Goal: Information Seeking & Learning: Compare options

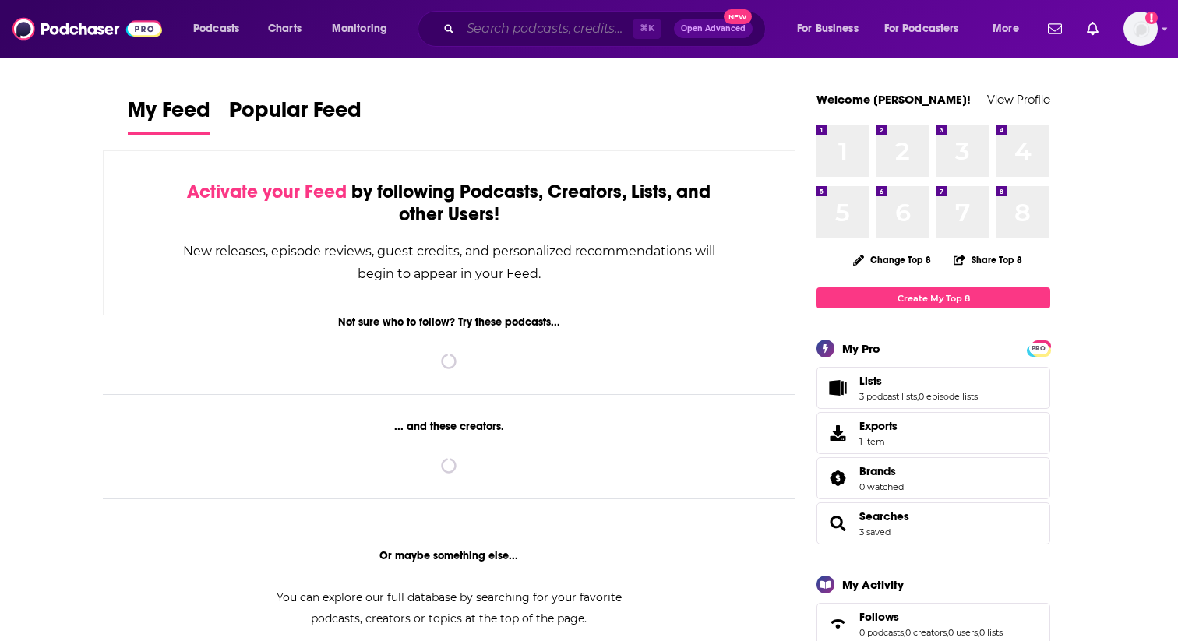
click at [499, 29] on input "Search podcasts, credits, & more..." at bounding box center [546, 28] width 172 height 25
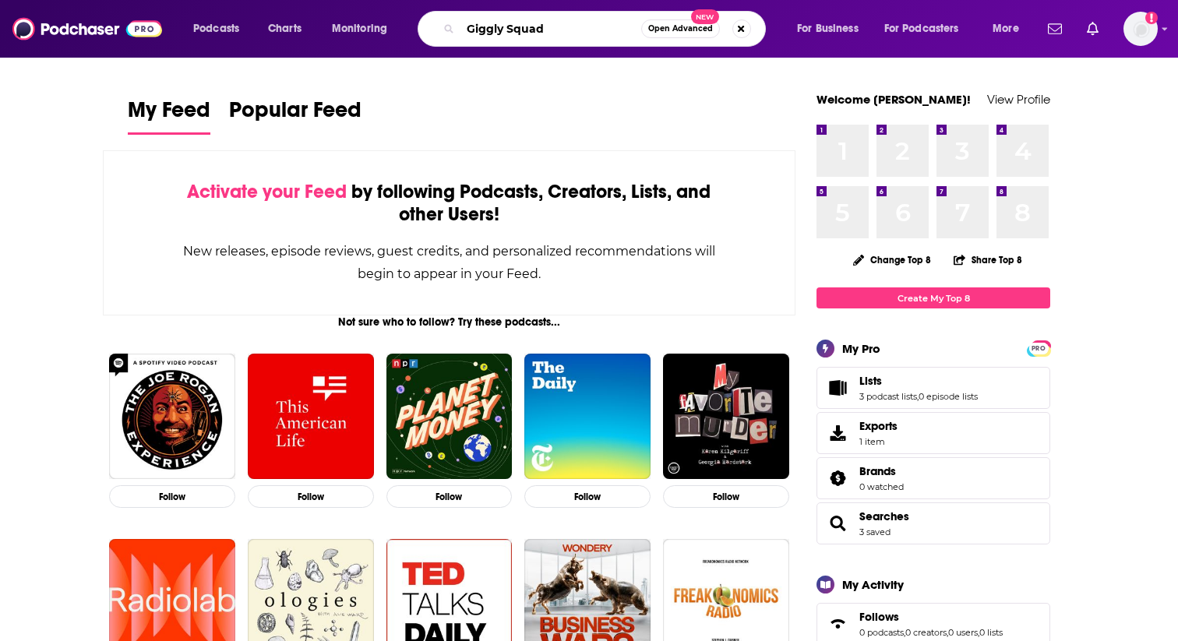
type input "Giggly Squad"
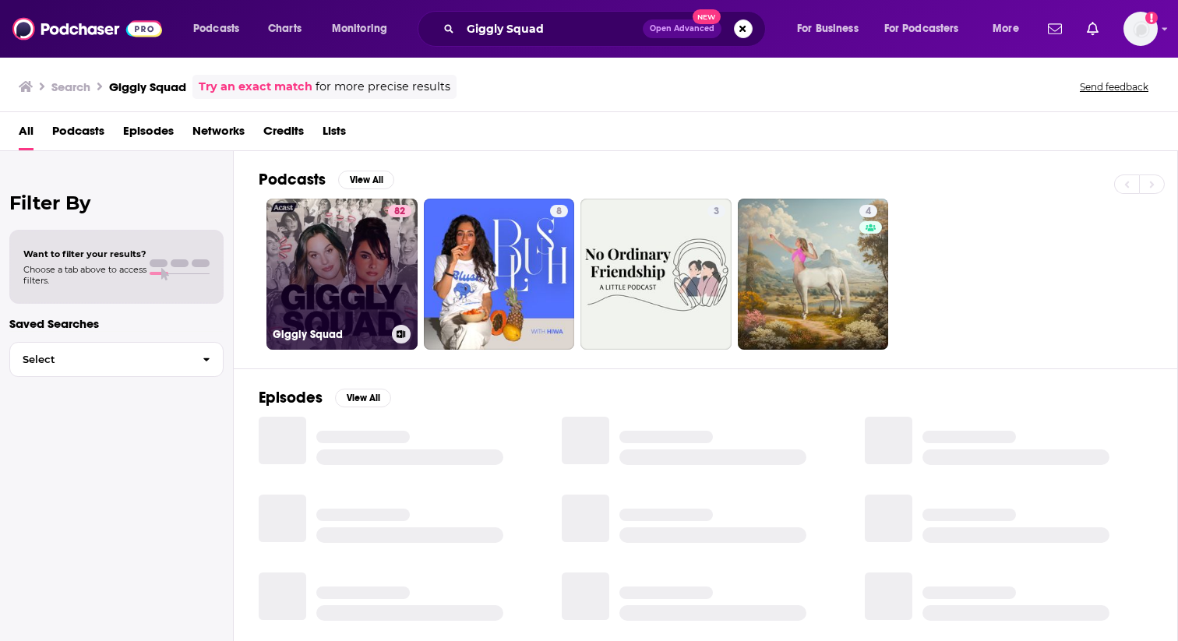
click at [340, 269] on link "82 Giggly Squad" at bounding box center [341, 274] width 151 height 151
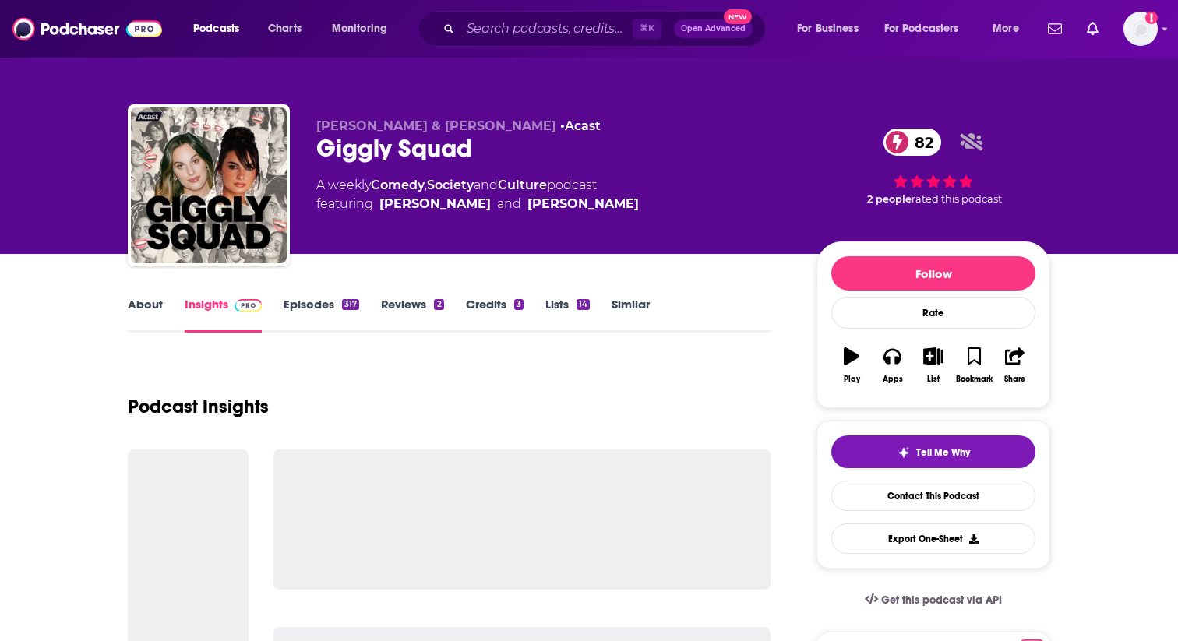
click at [637, 301] on link "Similar" at bounding box center [630, 315] width 38 height 36
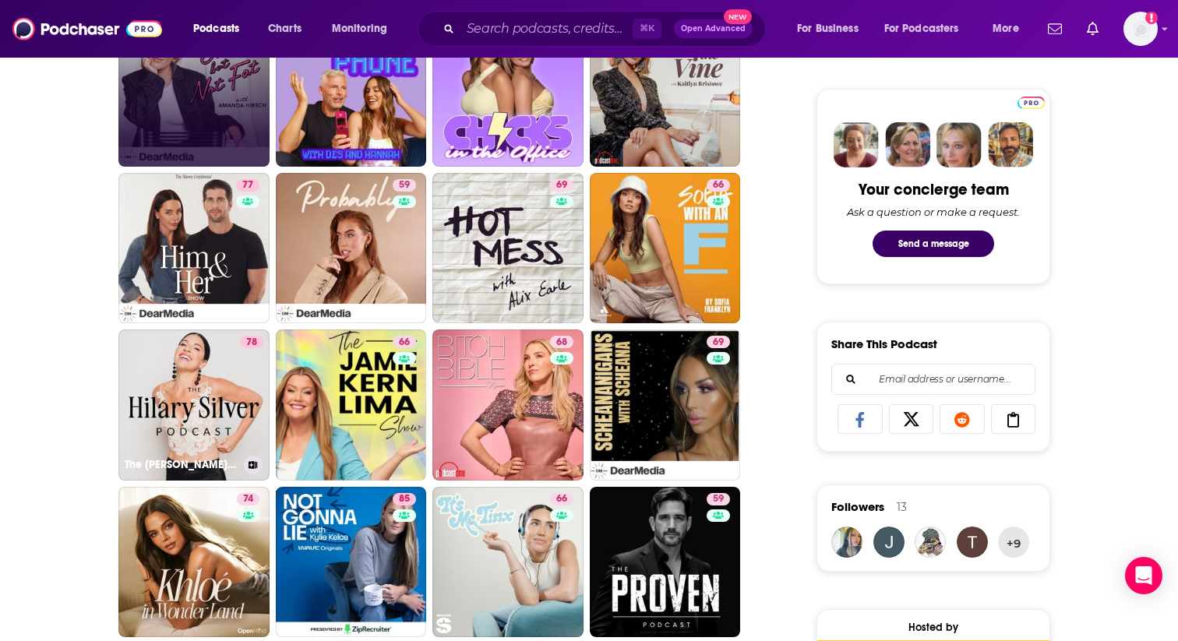
scroll to position [730, 0]
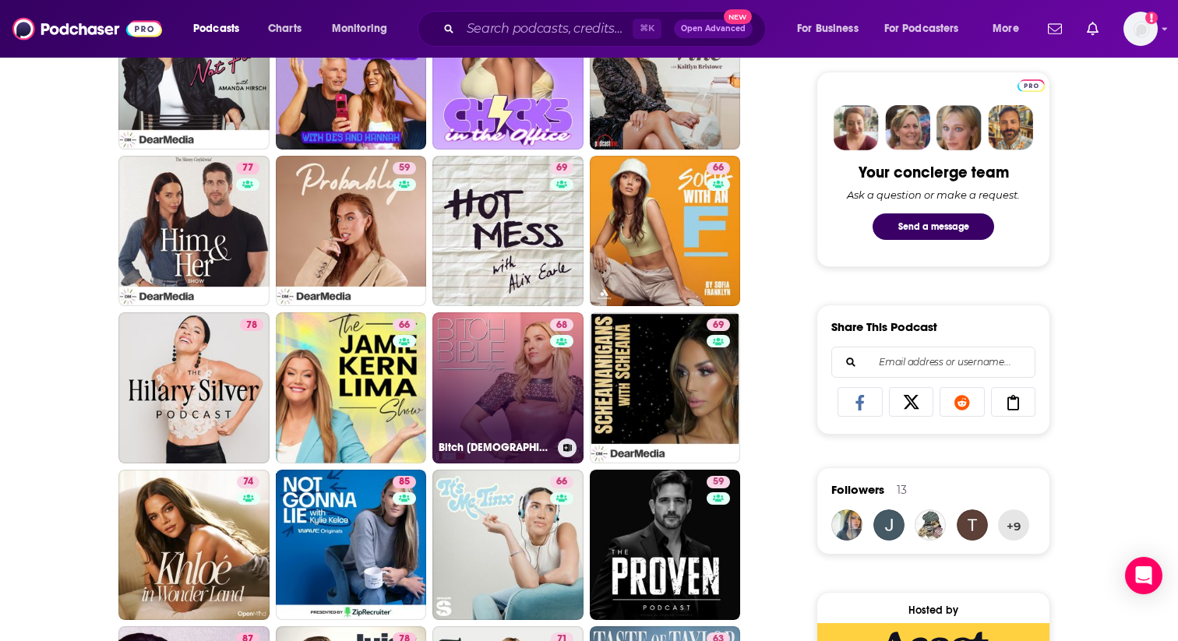
click at [504, 368] on link "68 Bitch [DEMOGRAPHIC_DATA]" at bounding box center [507, 387] width 151 height 151
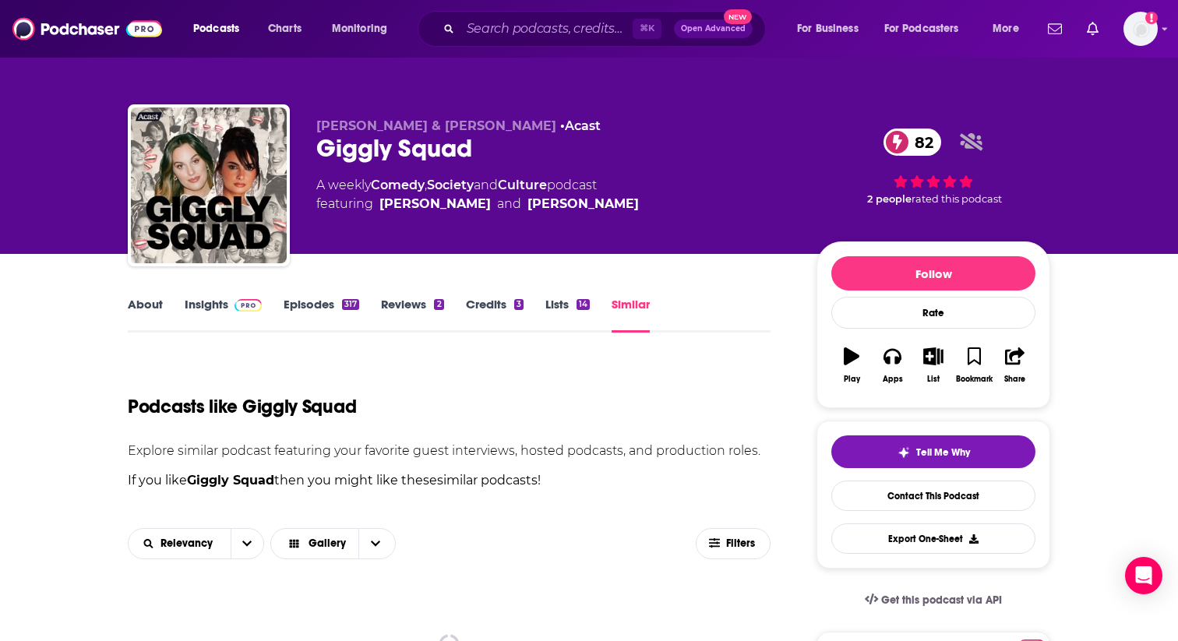
click at [623, 302] on link "Similar" at bounding box center [630, 315] width 38 height 36
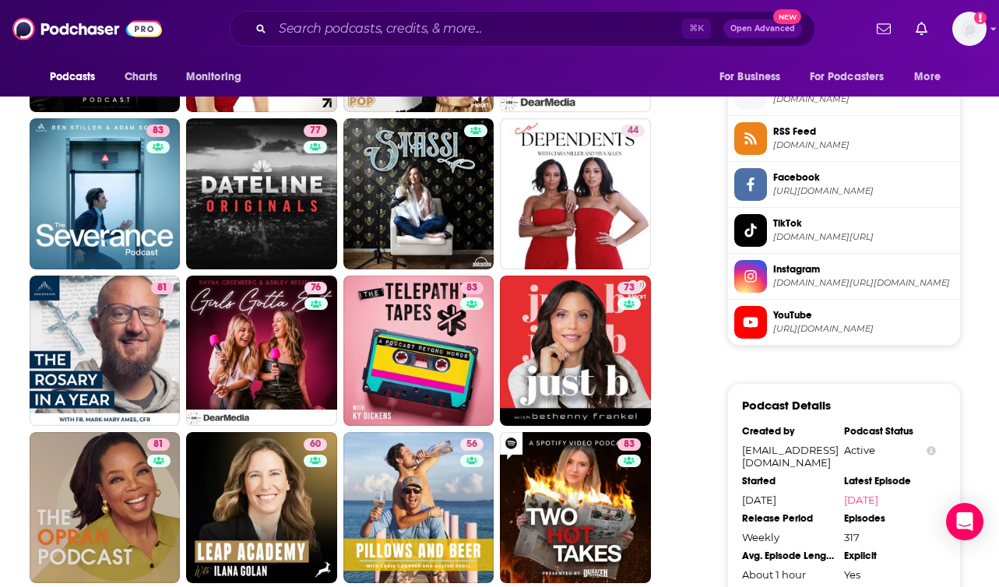
scroll to position [1439, 0]
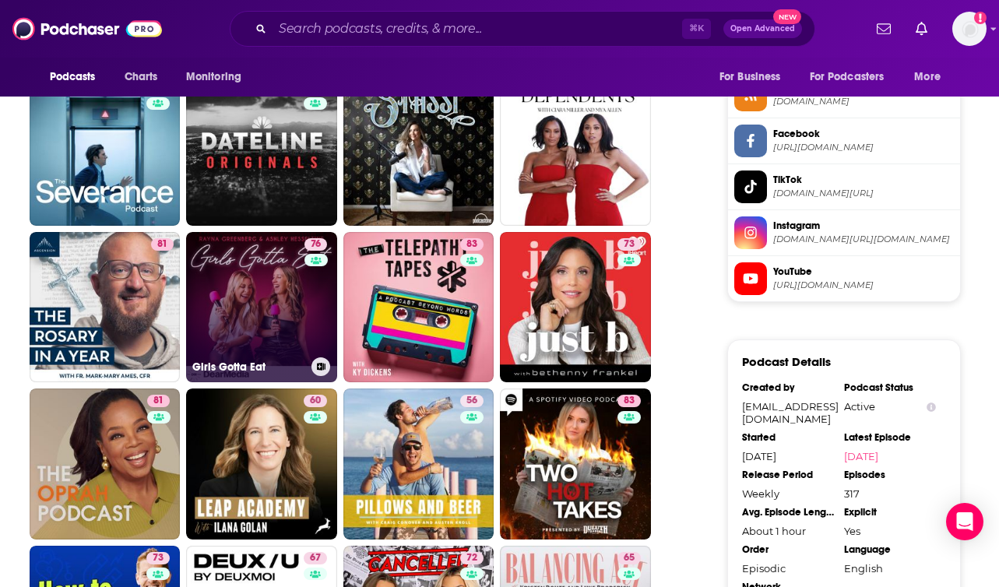
click at [274, 305] on link "76 Girls Gotta Eat" at bounding box center [261, 307] width 151 height 151
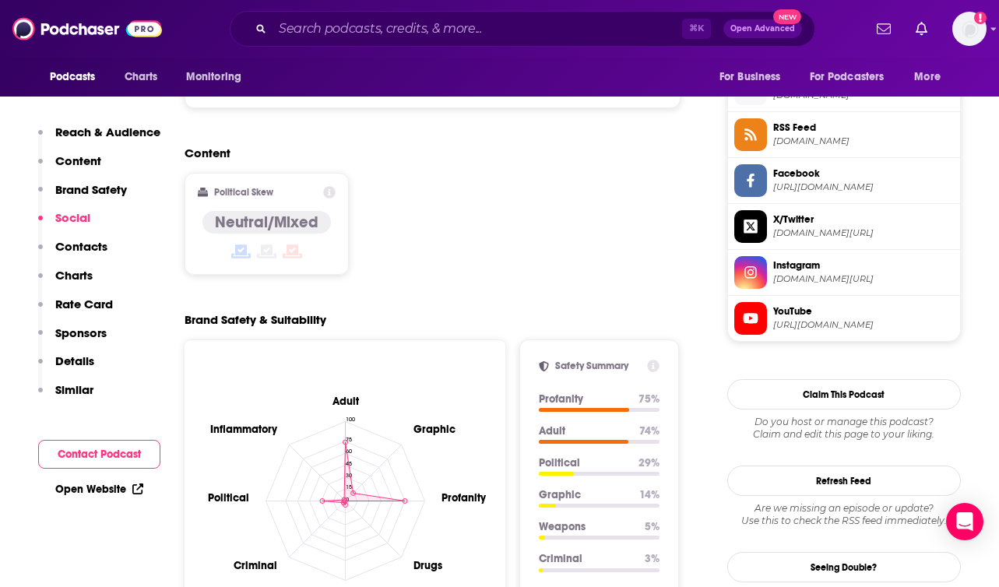
scroll to position [1248, 0]
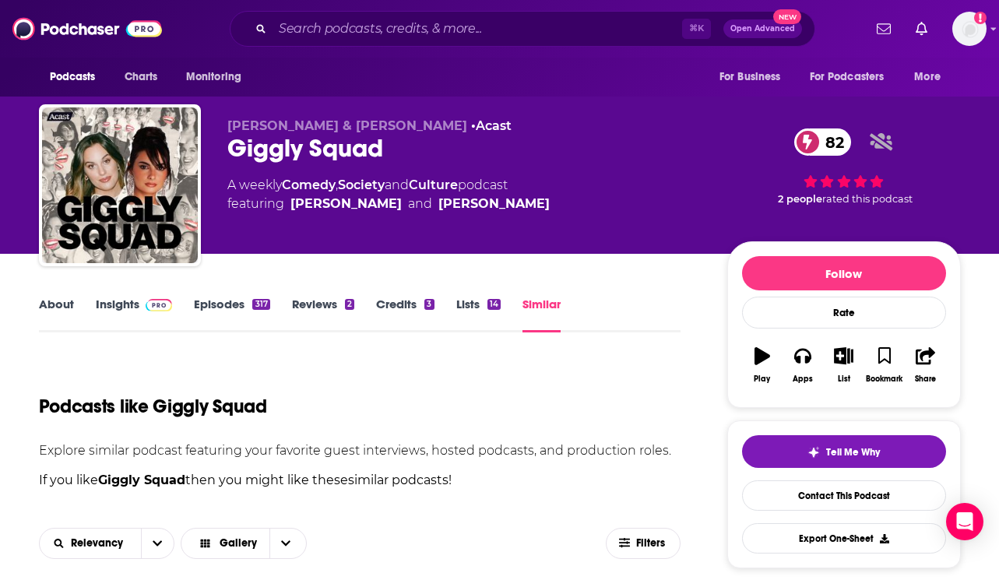
click at [552, 299] on link "Similar" at bounding box center [542, 315] width 38 height 36
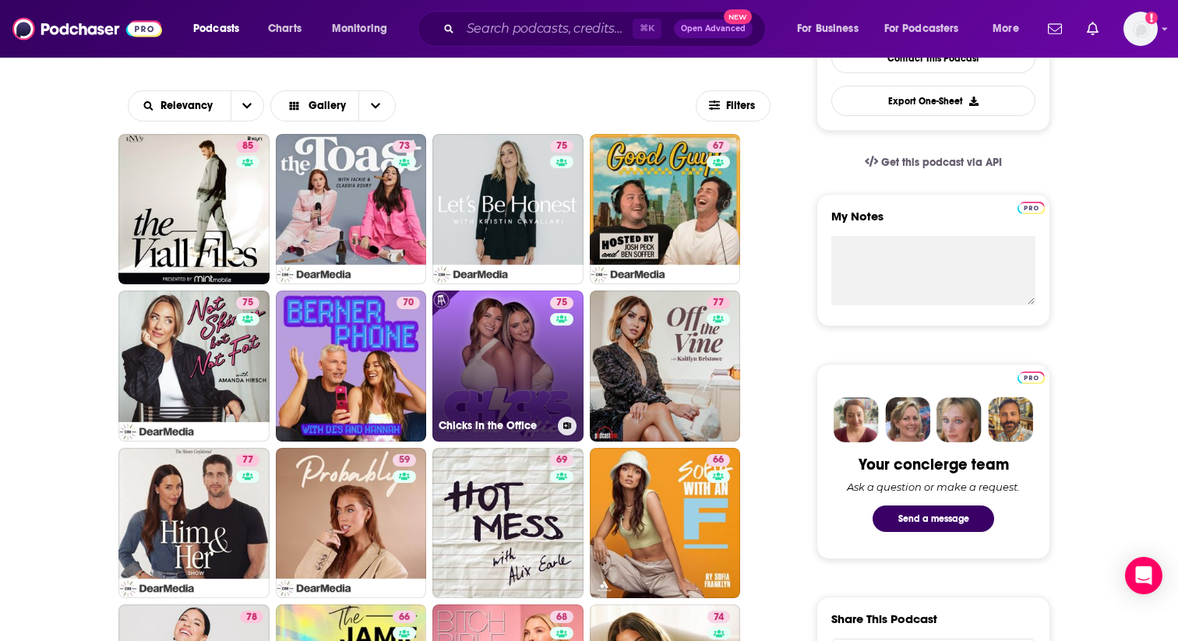
scroll to position [499, 0]
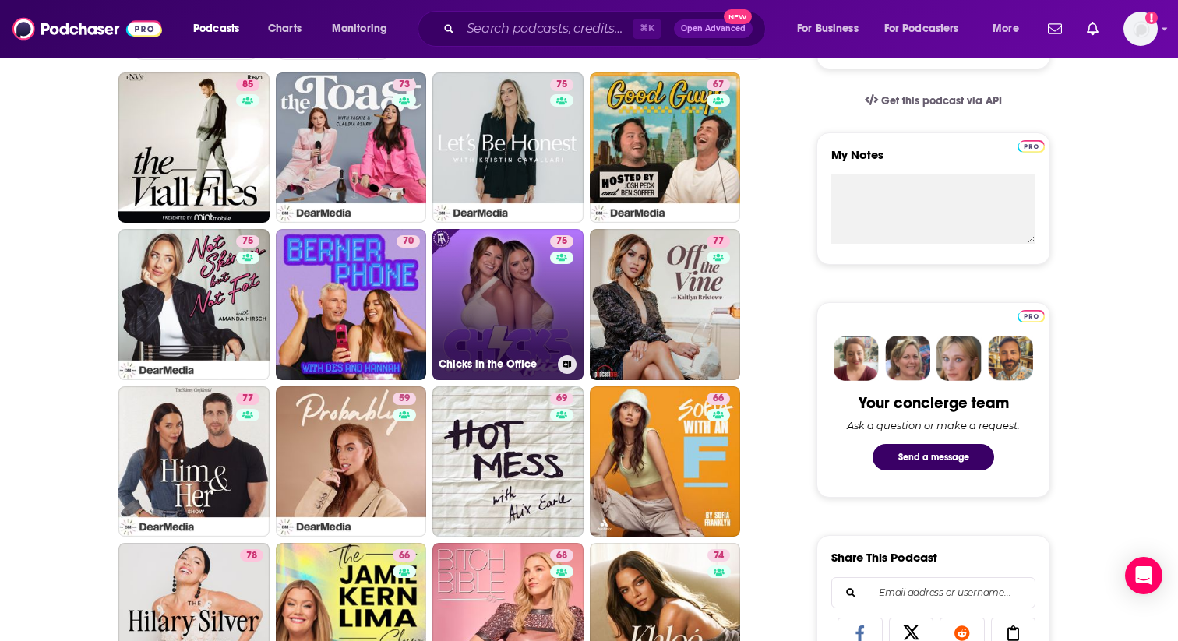
click at [505, 306] on link "75 Chicks in the Office" at bounding box center [507, 304] width 151 height 151
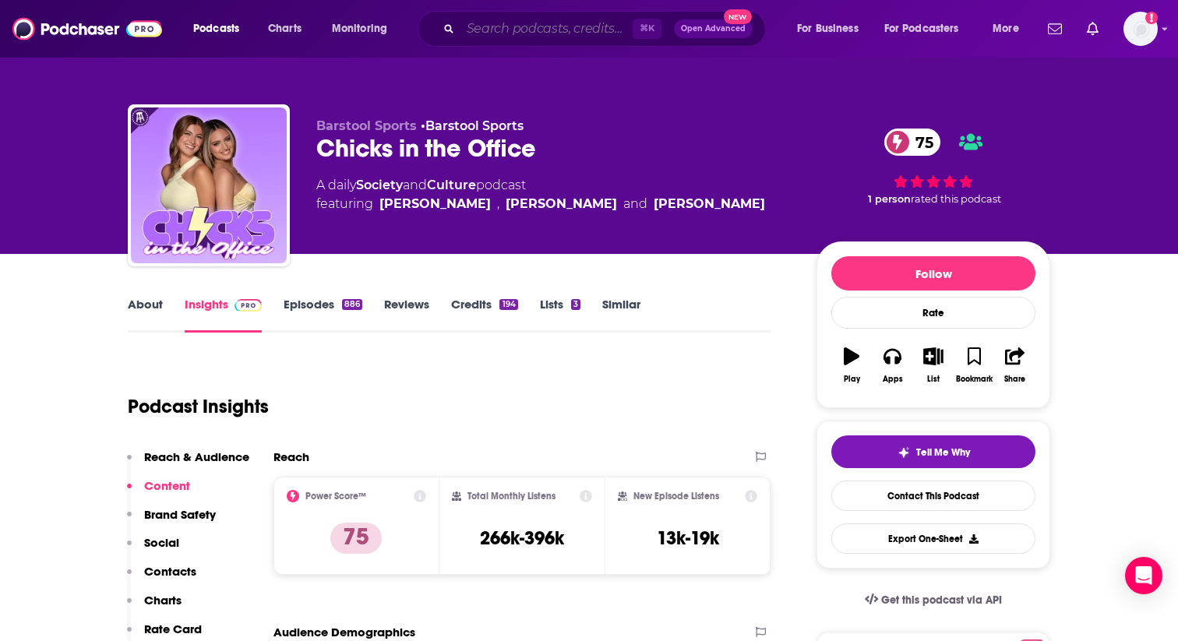
click at [502, 32] on input "Search podcasts, credits, & more..." at bounding box center [546, 28] width 172 height 25
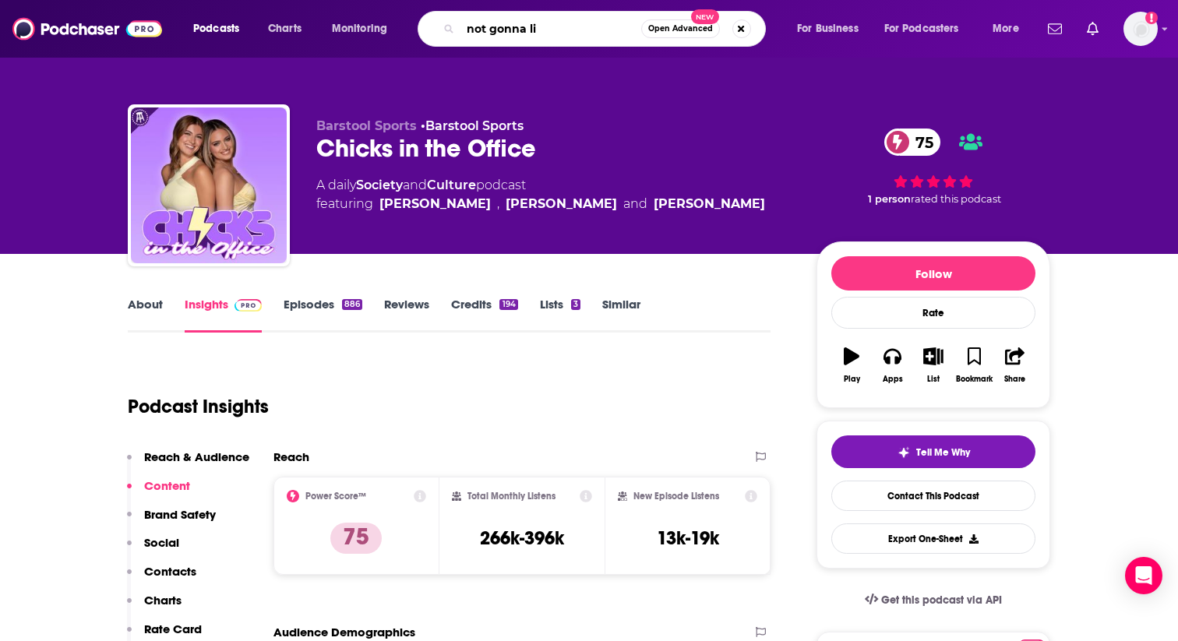
type input "not gonna lie"
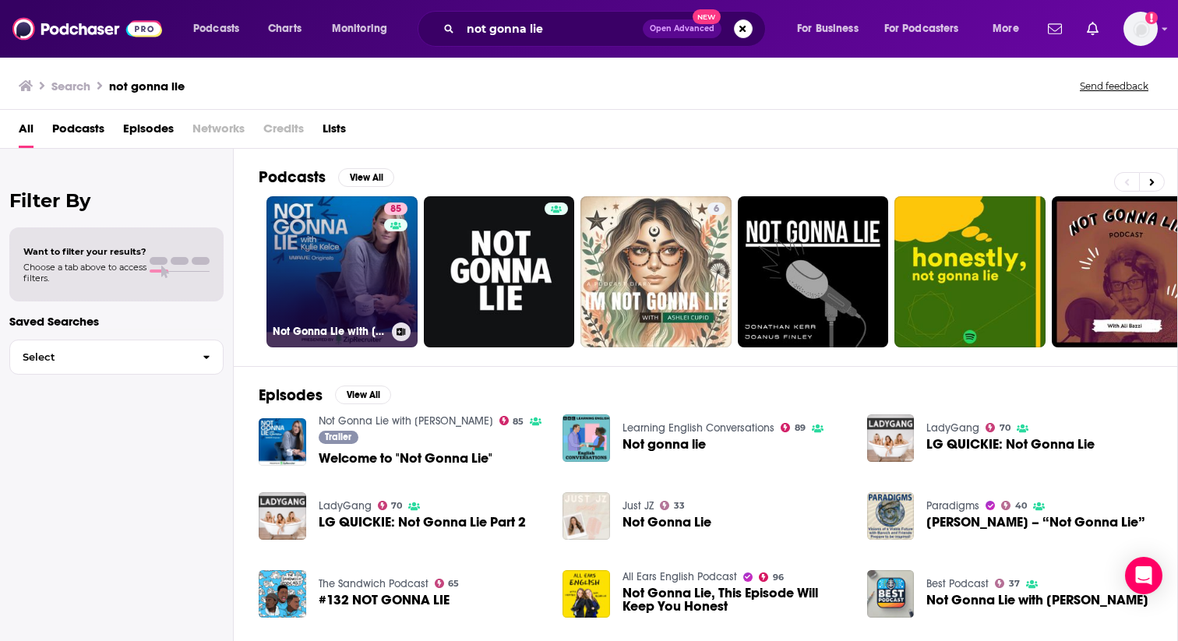
click at [333, 267] on link "85 Not Gonna Lie with [PERSON_NAME]" at bounding box center [341, 271] width 151 height 151
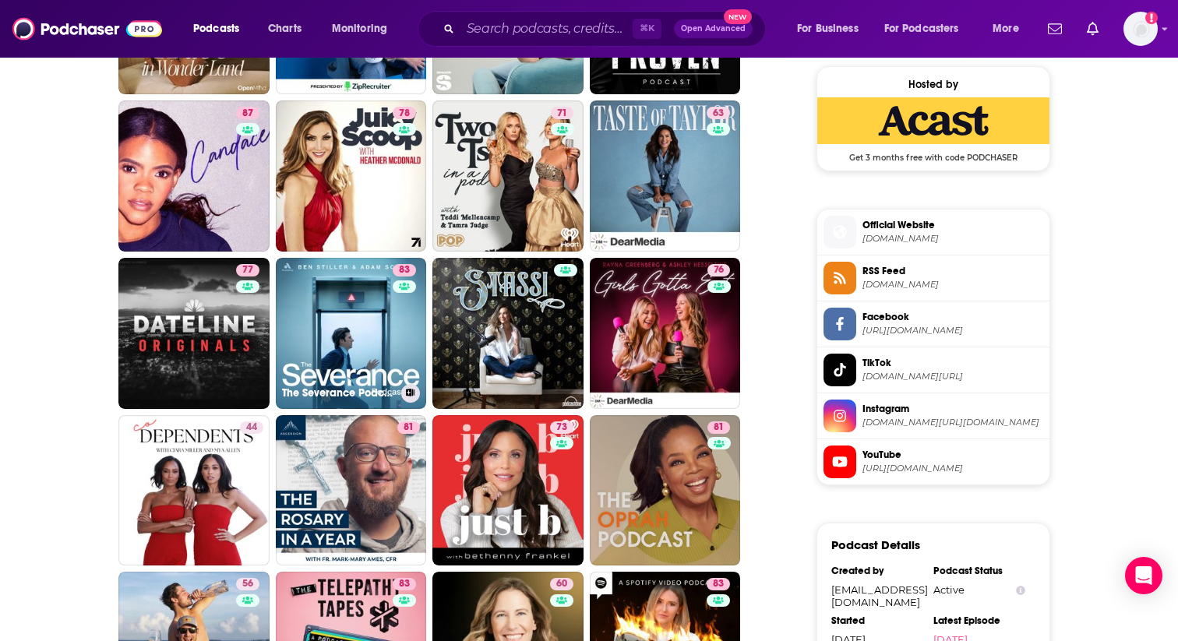
scroll to position [1274, 0]
